Goal: Navigation & Orientation: Go to known website

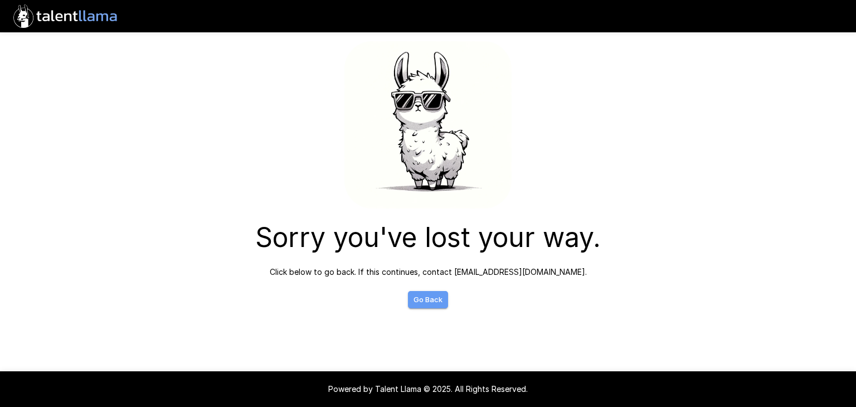
click at [426, 306] on link "Go Back" at bounding box center [428, 299] width 40 height 17
